Goal: Obtain resource: Download file/media

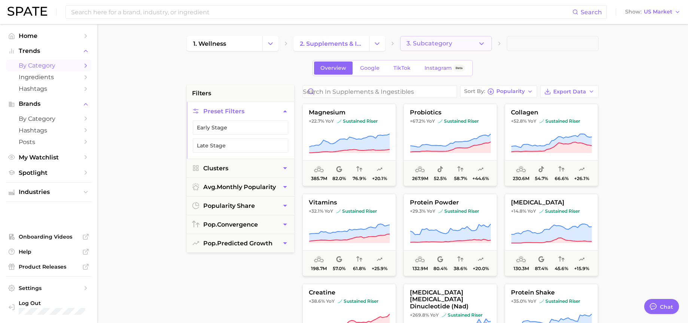
click at [475, 48] on button "3. Subcategory" at bounding box center [446, 43] width 92 height 15
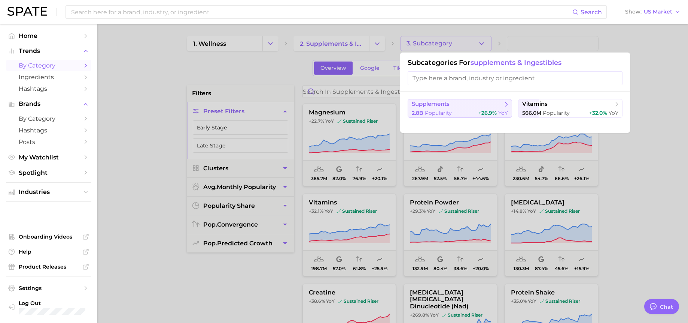
click at [459, 100] on span "supplements" at bounding box center [457, 103] width 91 height 7
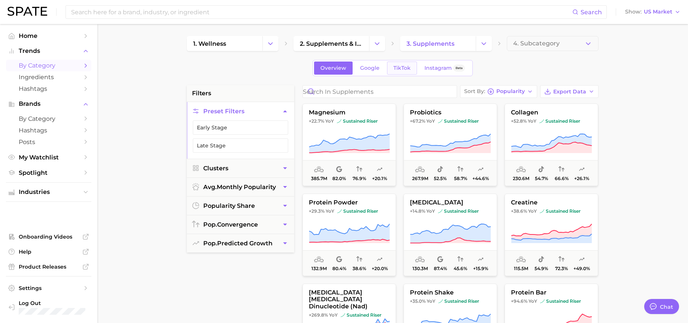
click at [397, 68] on span "TikTok" at bounding box center [402, 68] width 17 height 6
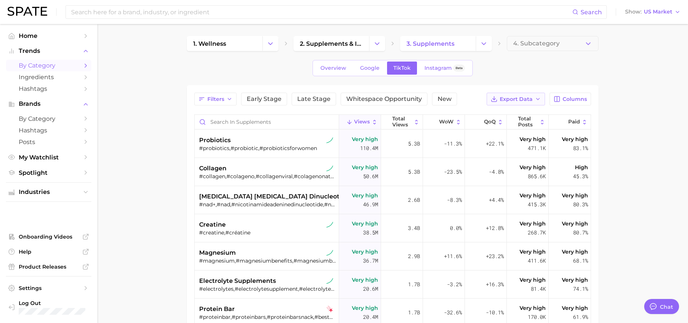
click at [533, 97] on button "Export Data" at bounding box center [516, 99] width 58 height 13
click at [584, 73] on div "Overview Google TikTok Instagram Beta" at bounding box center [393, 68] width 412 height 16
click at [575, 98] on span "Columns" at bounding box center [575, 99] width 24 height 6
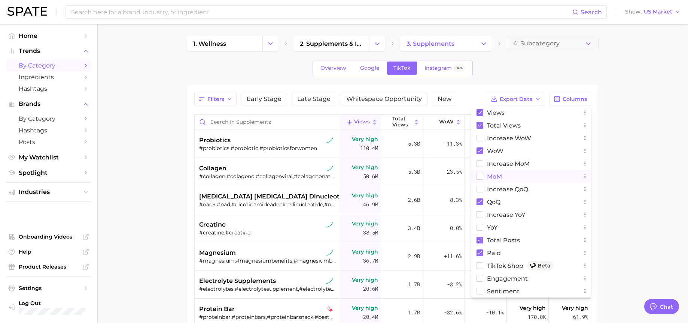
click at [497, 176] on span "MoM" at bounding box center [494, 176] width 15 height 6
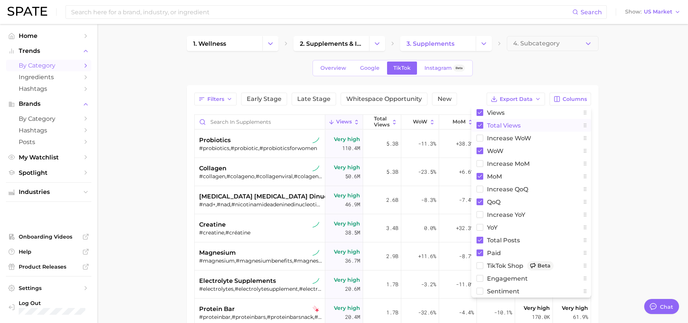
click at [482, 125] on rect at bounding box center [480, 125] width 7 height 7
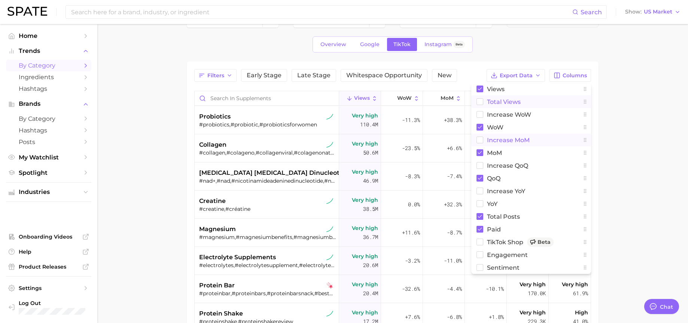
scroll to position [32, 0]
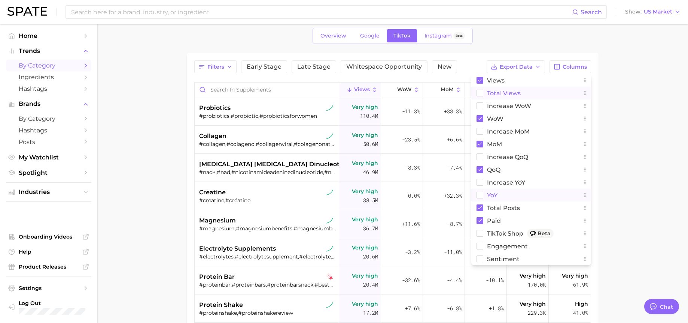
click at [496, 194] on span "YoY" at bounding box center [492, 195] width 10 height 6
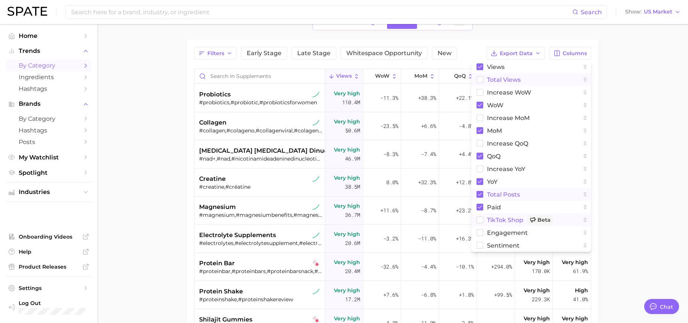
scroll to position [46, 0]
click at [490, 219] on span "TikTok Shop Beta" at bounding box center [520, 219] width 67 height 9
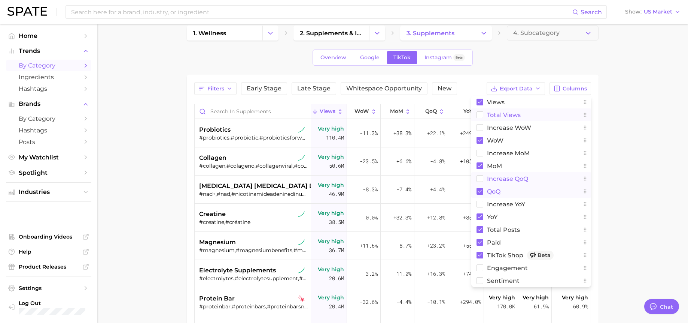
scroll to position [0, 0]
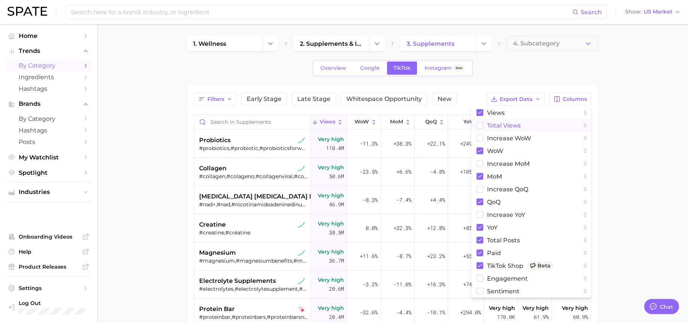
click at [645, 147] on main "1. wellness 2. supplements & ingestibles 3. supplements 4. Subcategory Overview…" at bounding box center [392, 253] width 591 height 458
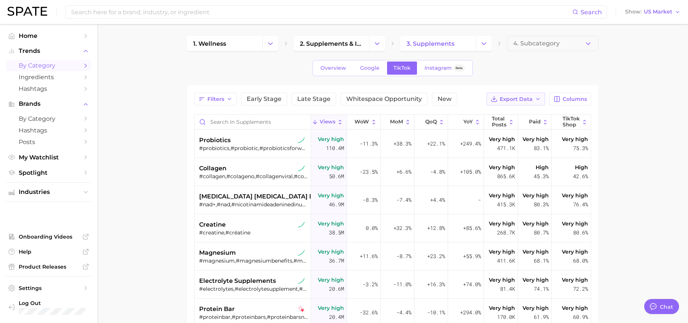
click at [540, 98] on polyline "button" at bounding box center [538, 98] width 3 height 1
click at [538, 114] on button "Table Data CSV" at bounding box center [504, 112] width 82 height 13
click at [286, 52] on div "1. wellness 2. supplements & ingestibles 3. supplements 4. Subcategory Overview…" at bounding box center [393, 240] width 412 height 408
click at [272, 43] on polyline "Change Category" at bounding box center [271, 43] width 4 height 2
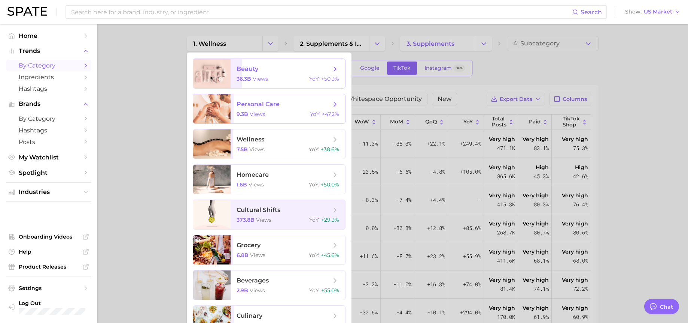
click at [288, 107] on span "personal care" at bounding box center [284, 104] width 94 height 8
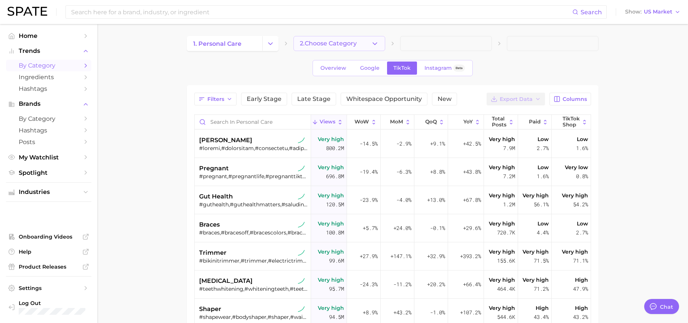
click at [373, 48] on button "2. Choose Category" at bounding box center [340, 43] width 92 height 15
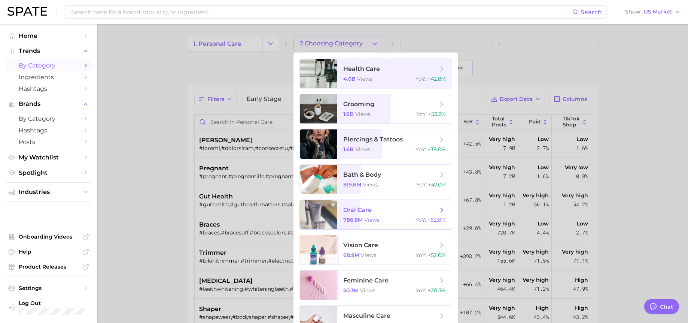
click at [377, 222] on span "views" at bounding box center [371, 219] width 15 height 7
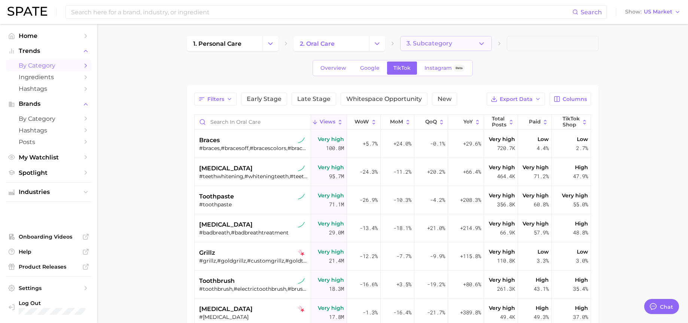
click at [482, 45] on icon "button" at bounding box center [482, 44] width 8 height 8
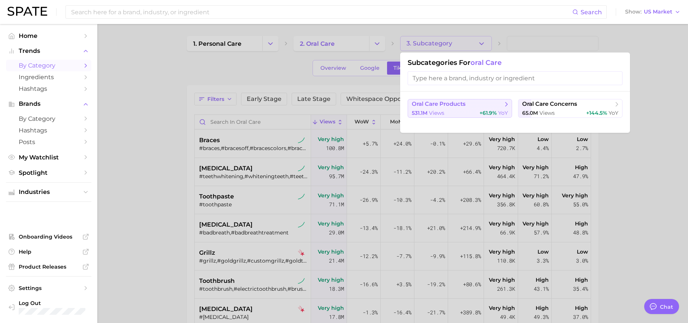
click at [462, 109] on button "oral care products 531.1m views +61.9% YoY" at bounding box center [460, 108] width 105 height 19
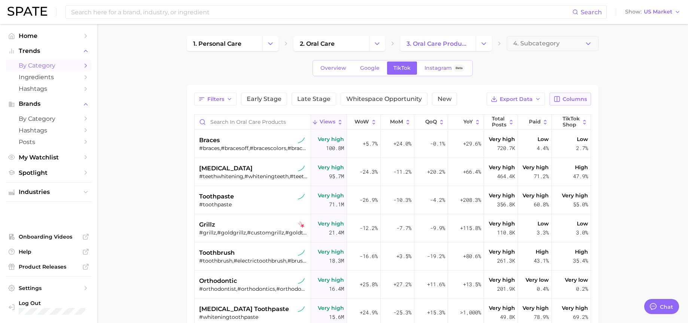
click at [566, 98] on span "Columns" at bounding box center [575, 99] width 24 height 6
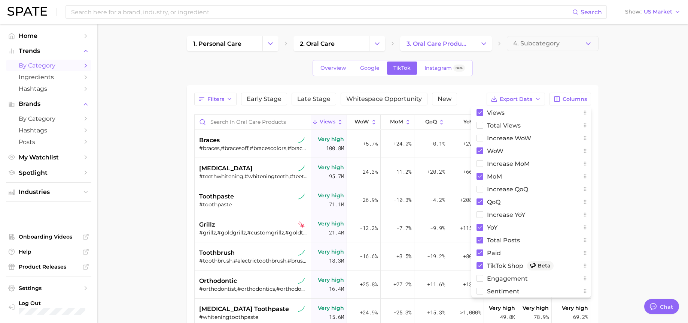
click at [648, 136] on main "1. personal care 2. oral care 3. oral care products 4. Subcategory Overview Goo…" at bounding box center [392, 253] width 591 height 458
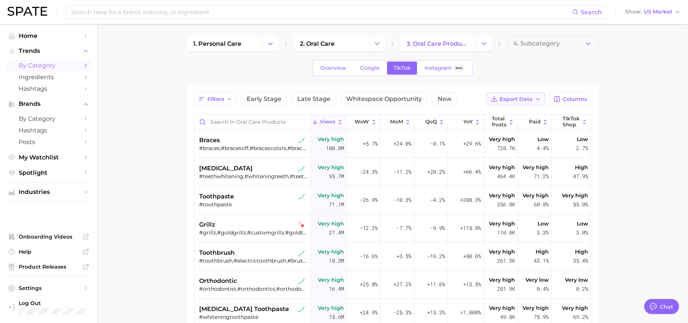
click at [534, 100] on button "Export Data" at bounding box center [516, 99] width 58 height 13
click at [526, 116] on button "Table Data CSV" at bounding box center [504, 112] width 82 height 13
click at [356, 45] on link "2. oral care" at bounding box center [332, 43] width 76 height 15
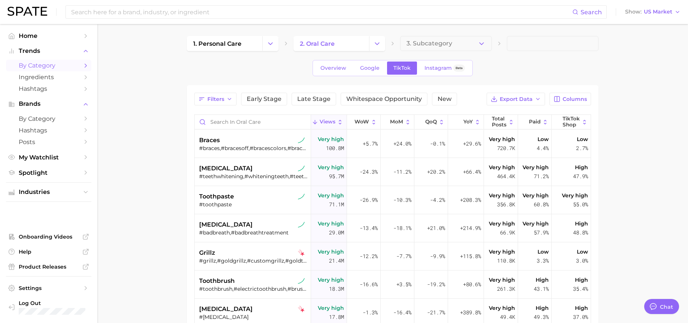
click at [373, 47] on icon "Change Category" at bounding box center [377, 44] width 8 height 8
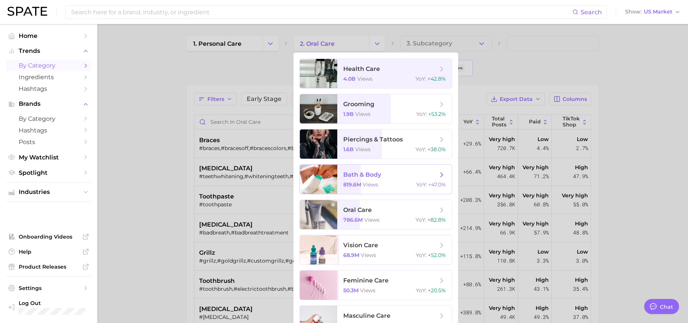
click at [375, 172] on span "bath & body" at bounding box center [362, 174] width 38 height 7
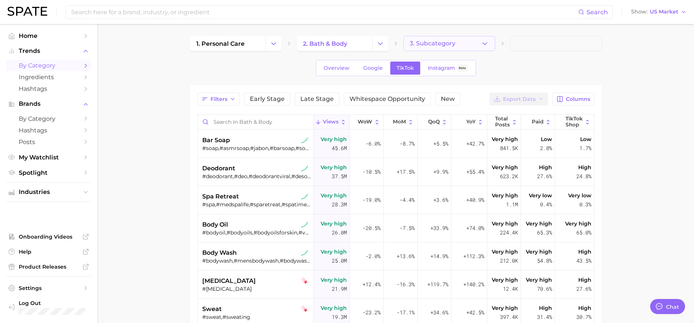
click at [478, 44] on button "3. Subcategory" at bounding box center [449, 43] width 92 height 15
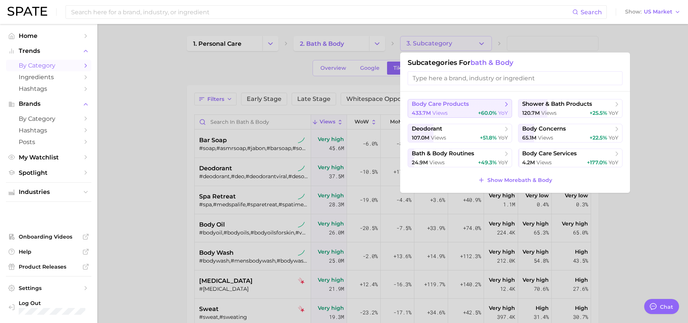
click at [476, 106] on span "body care products" at bounding box center [457, 103] width 91 height 7
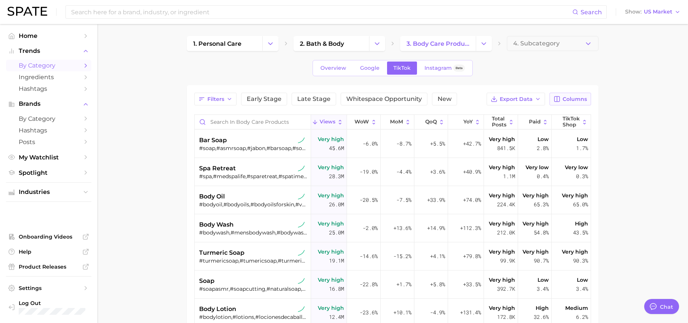
click at [579, 96] on span "Columns" at bounding box center [575, 99] width 24 height 6
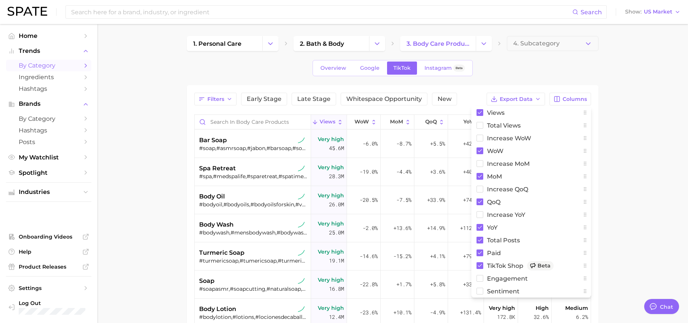
click at [607, 170] on main "1. personal care 2. bath & body 3. body care products 4. Subcategory Overview G…" at bounding box center [392, 253] width 591 height 458
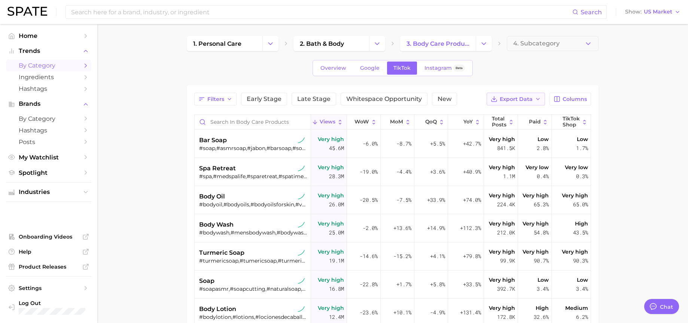
click at [529, 99] on span "Export Data" at bounding box center [516, 99] width 33 height 6
click at [538, 111] on button "Table Data CSV" at bounding box center [504, 112] width 82 height 13
click at [269, 46] on icon "Change Category" at bounding box center [271, 44] width 8 height 8
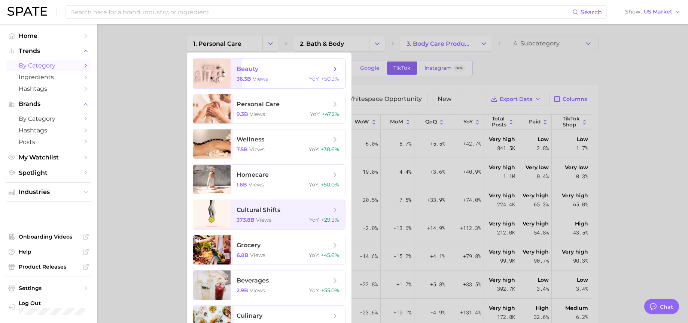
click at [274, 74] on span "beauty 36.3b views YoY : +50.3%" at bounding box center [288, 73] width 115 height 29
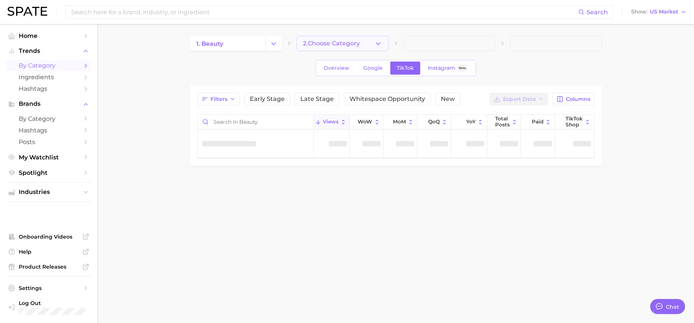
click at [379, 41] on button "2. Choose Category" at bounding box center [343, 43] width 92 height 15
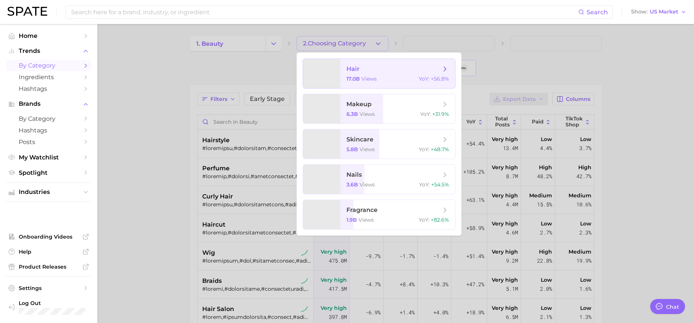
type textarea "x"
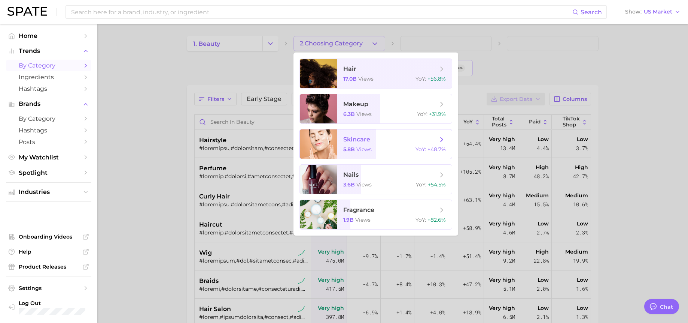
click at [382, 152] on div "5.8b views YoY : +48.7%" at bounding box center [394, 149] width 103 height 7
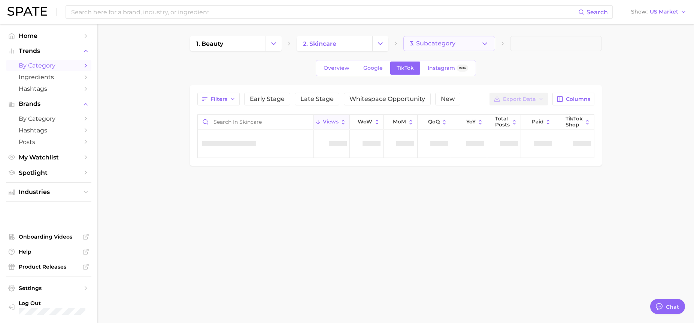
click at [484, 45] on icon "button" at bounding box center [485, 44] width 8 height 8
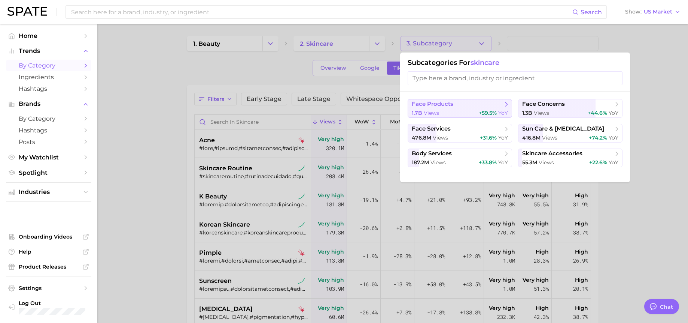
click at [457, 105] on span "face products" at bounding box center [457, 103] width 91 height 7
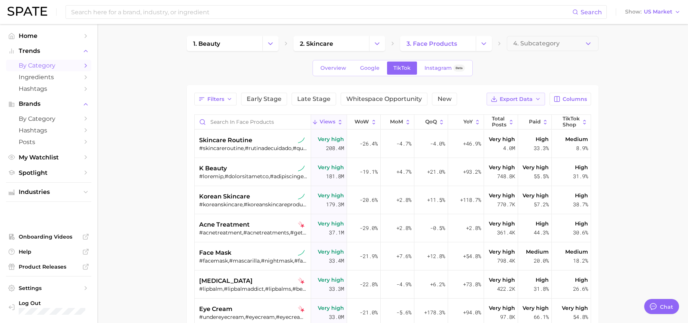
click at [530, 100] on span "Export Data" at bounding box center [516, 99] width 33 height 6
drag, startPoint x: 538, startPoint y: 77, endPoint x: 555, endPoint y: 84, distance: 18.4
click at [540, 78] on div "1. beauty 2. skincare 3. face products 4. Subcategory Overview Google TikTok In…" at bounding box center [393, 240] width 412 height 408
click at [577, 99] on span "Columns" at bounding box center [575, 99] width 24 height 6
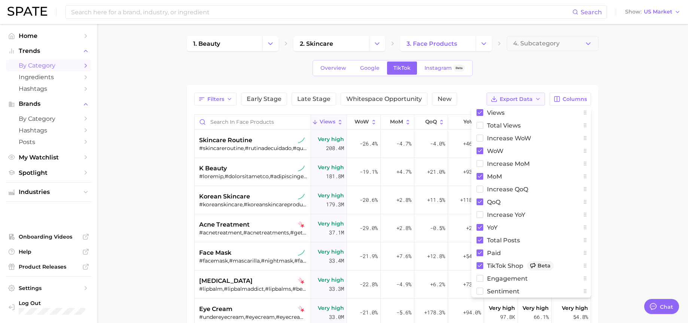
click at [541, 97] on icon "button" at bounding box center [538, 99] width 6 height 6
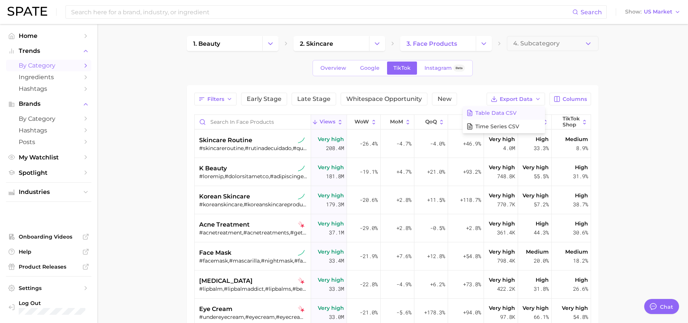
click at [535, 113] on button "Table Data CSV" at bounding box center [504, 112] width 82 height 13
click at [272, 46] on icon "Change Category" at bounding box center [271, 44] width 8 height 8
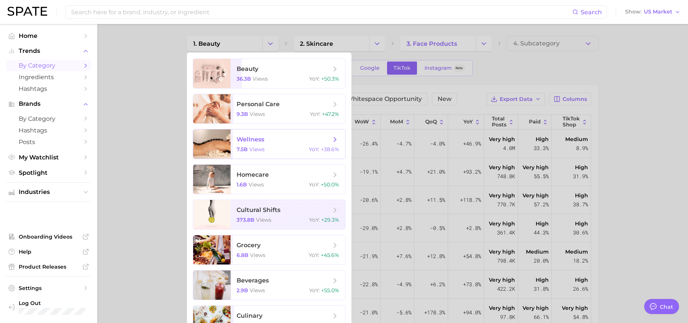
click at [272, 143] on span "wellness" at bounding box center [284, 139] width 94 height 8
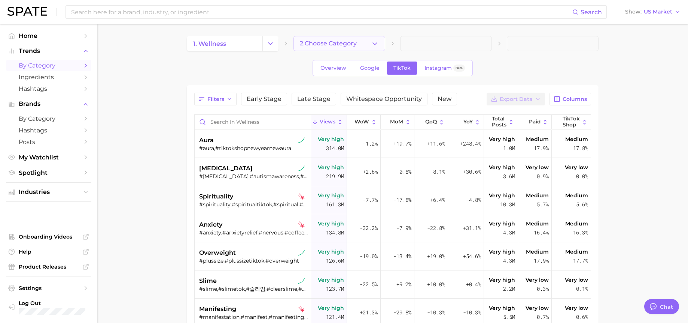
click at [376, 42] on icon "button" at bounding box center [375, 44] width 8 height 8
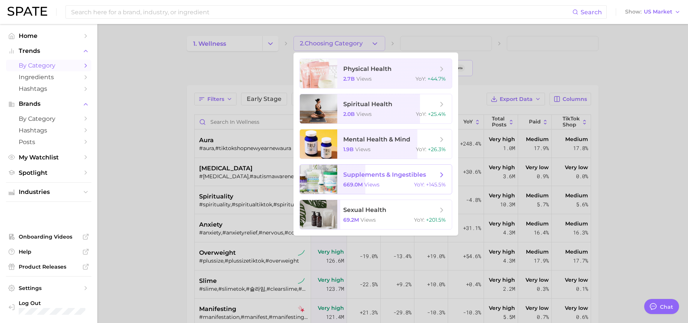
click at [361, 186] on span "669.0m" at bounding box center [352, 184] width 19 height 7
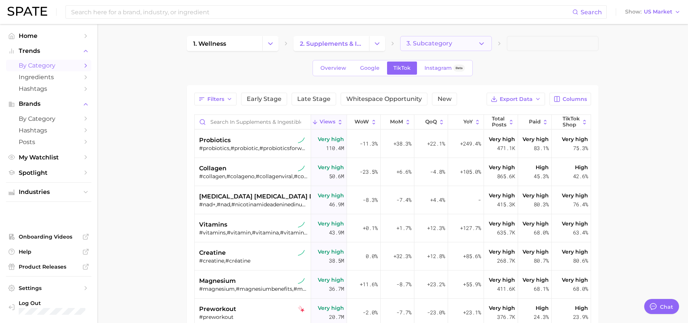
click at [484, 45] on icon "button" at bounding box center [482, 44] width 8 height 8
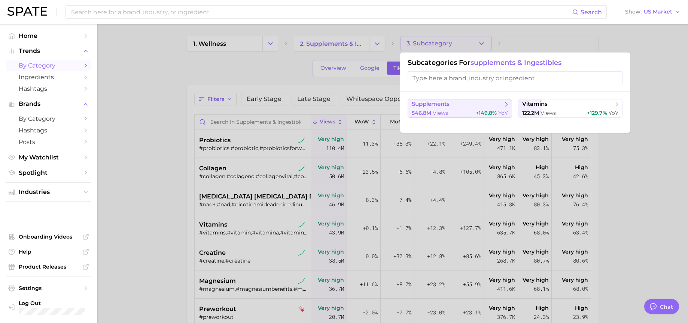
click at [458, 108] on button "supplements 546.8m views +149.8% YoY" at bounding box center [460, 108] width 105 height 19
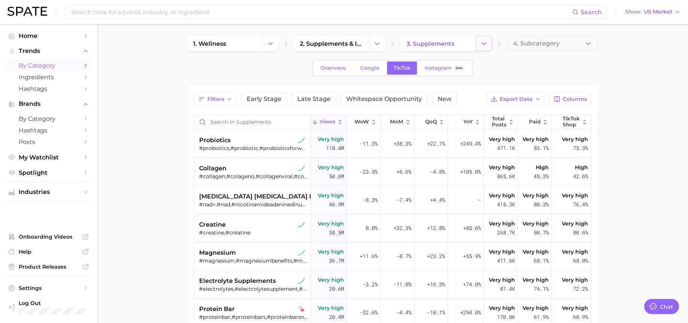
click at [485, 42] on icon "Change Category" at bounding box center [484, 44] width 8 height 8
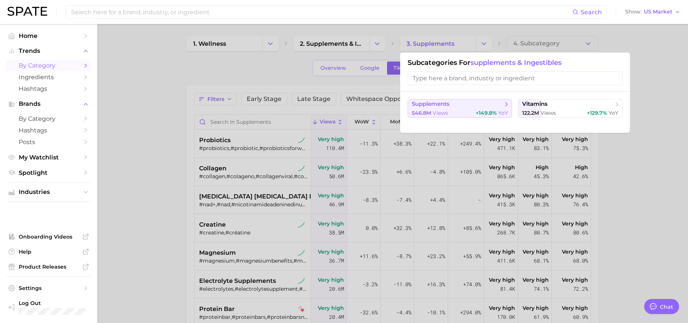
click at [463, 108] on span "supplements" at bounding box center [457, 103] width 91 height 7
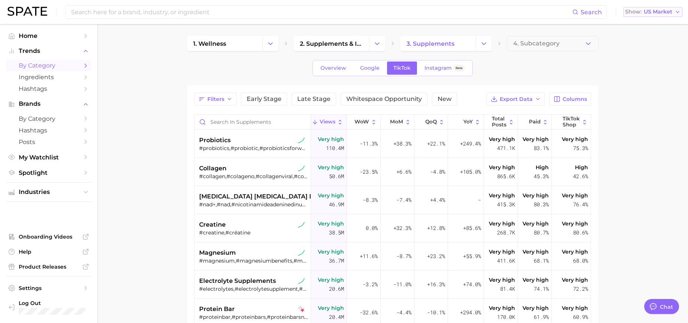
click at [676, 12] on icon "button" at bounding box center [678, 12] width 6 height 6
click at [656, 39] on span "[GEOGRAPHIC_DATA]" at bounding box center [650, 37] width 58 height 6
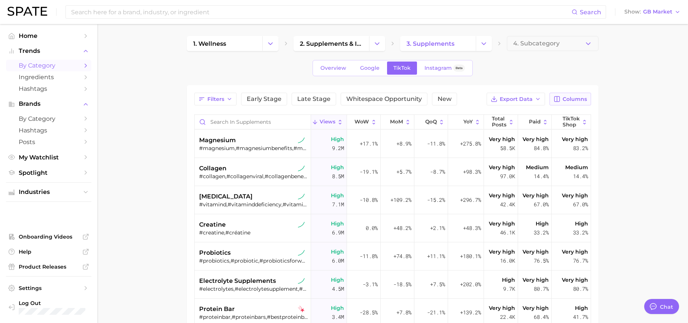
click at [559, 98] on icon "button" at bounding box center [557, 99] width 7 height 7
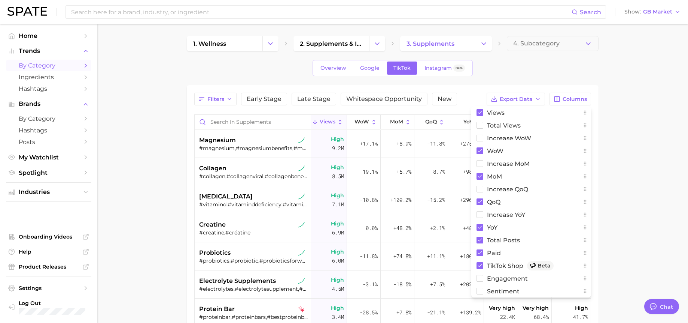
drag, startPoint x: 684, startPoint y: 146, endPoint x: 653, endPoint y: 143, distance: 31.2
click at [683, 146] on main "1. wellness 2. supplements & ingestibles 3. supplements 4. Subcategory Overview…" at bounding box center [392, 253] width 591 height 458
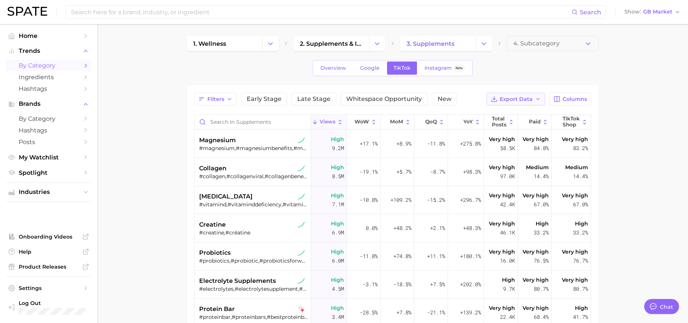
click at [536, 99] on icon "button" at bounding box center [538, 99] width 6 height 6
click at [533, 112] on button "Table Data CSV" at bounding box center [504, 112] width 82 height 13
click at [654, 13] on span "GB Market" at bounding box center [658, 12] width 29 height 4
click at [638, 91] on span "Global" at bounding box center [629, 91] width 17 height 6
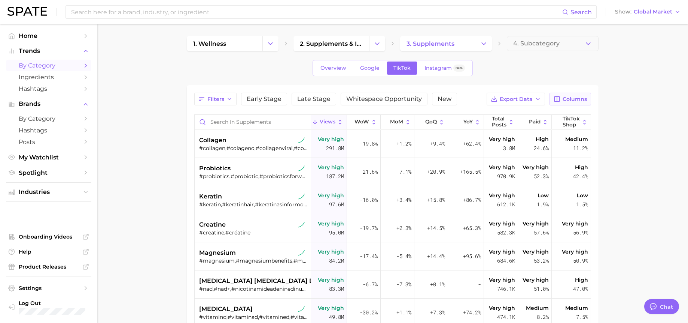
click at [573, 101] on span "Columns" at bounding box center [575, 99] width 24 height 6
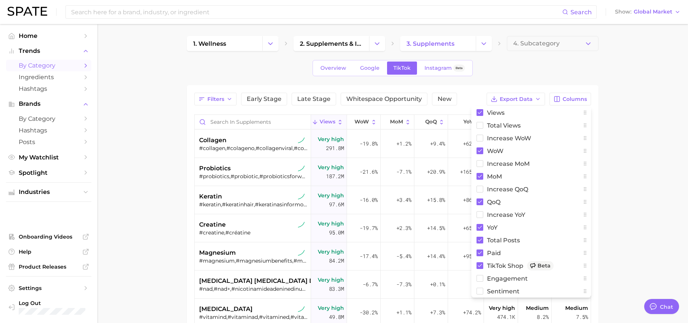
click at [630, 127] on main "1. wellness 2. supplements & ingestibles 3. supplements 4. Subcategory Overview…" at bounding box center [392, 253] width 591 height 458
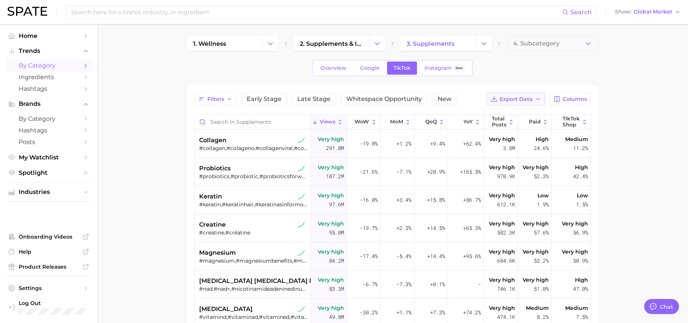
click at [521, 98] on span "Export Data" at bounding box center [516, 99] width 33 height 6
click at [523, 111] on button "Table Data CSV" at bounding box center [504, 112] width 82 height 13
